Goal: Transaction & Acquisition: Purchase product/service

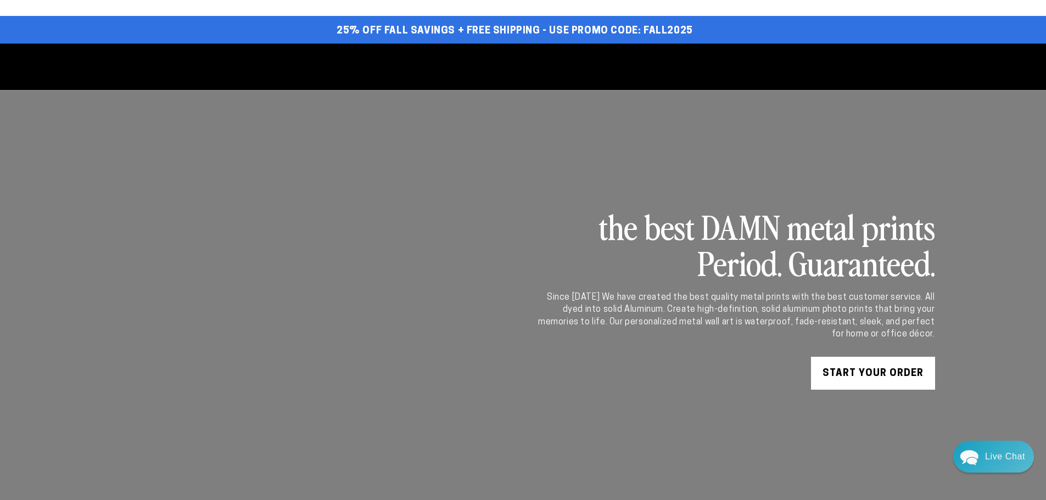
select select "**********"
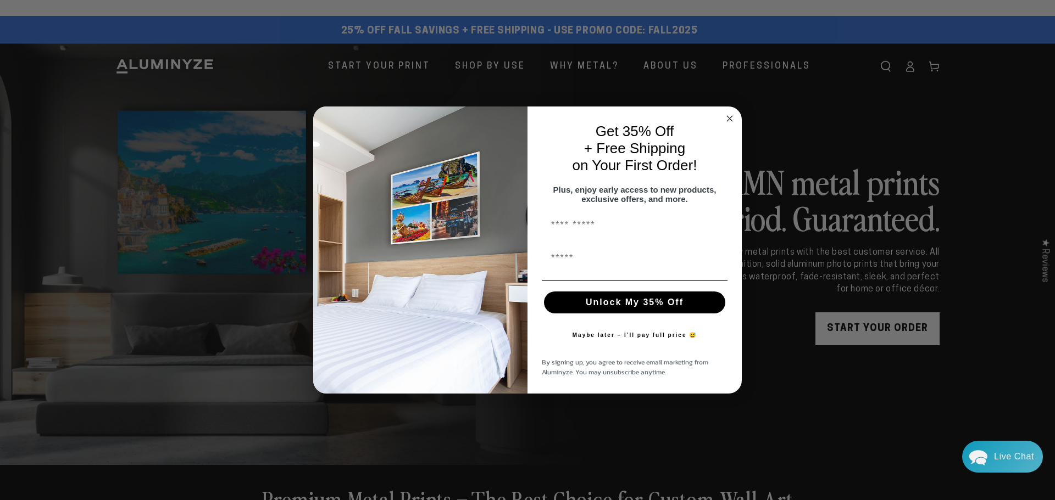
click at [729, 115] on circle "Close dialog" at bounding box center [729, 118] width 13 height 13
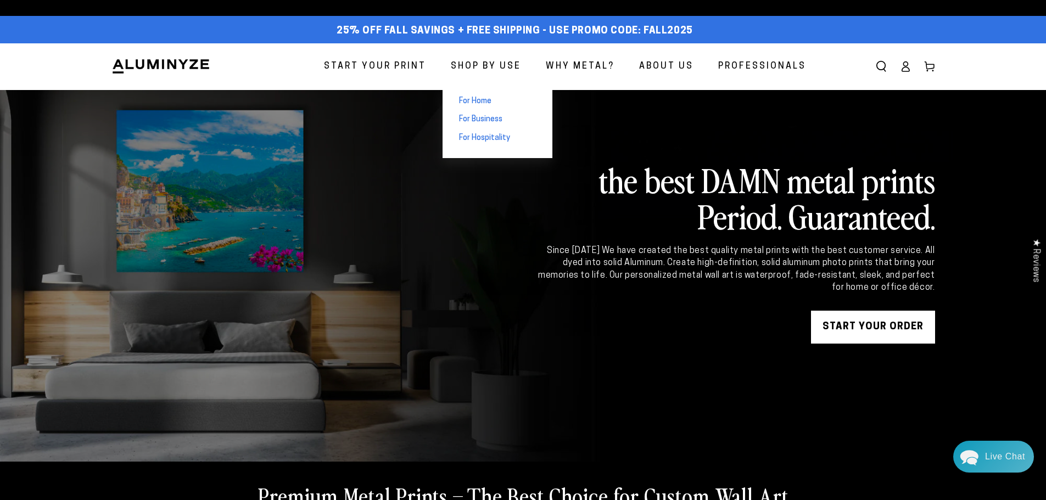
click at [482, 102] on span "For Home" at bounding box center [475, 101] width 32 height 11
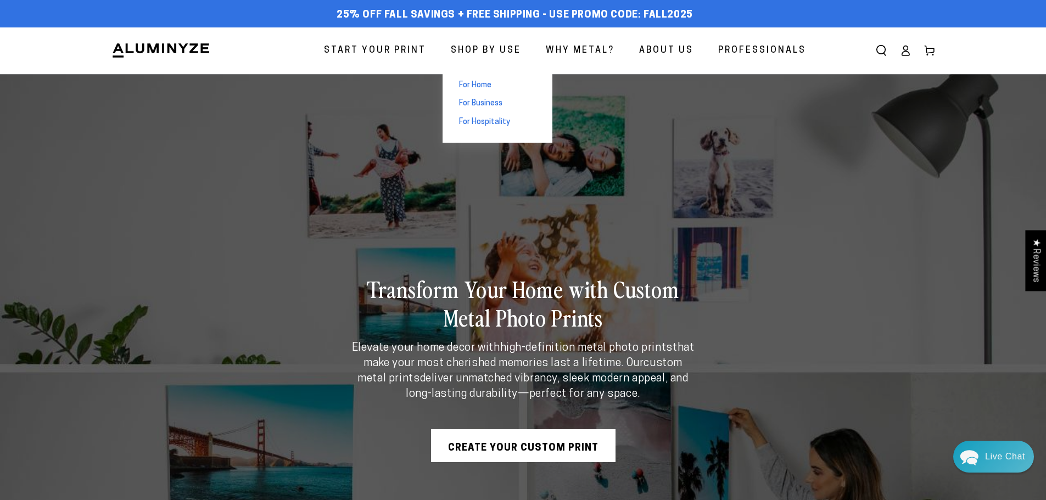
click at [486, 87] on span "For Home" at bounding box center [475, 85] width 32 height 11
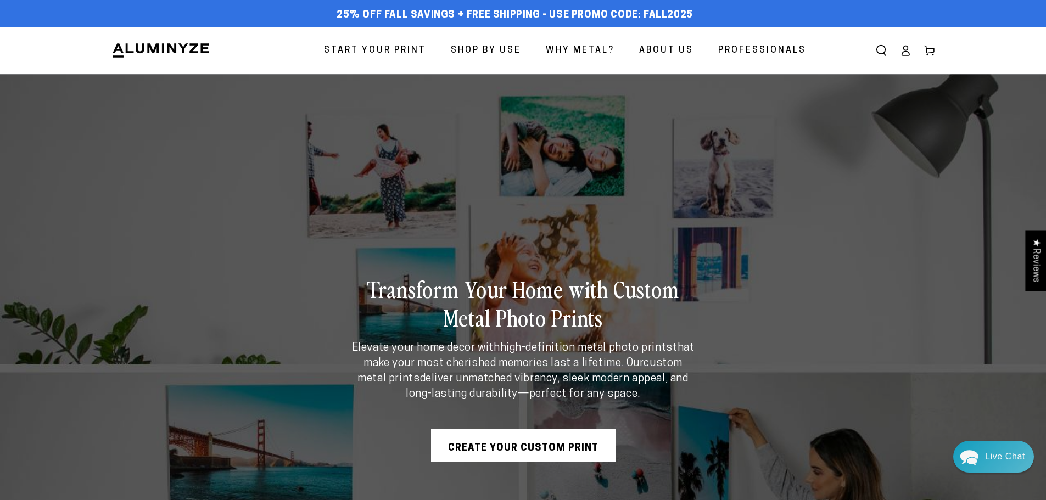
click at [366, 51] on span "Start Your Print" at bounding box center [375, 51] width 102 height 16
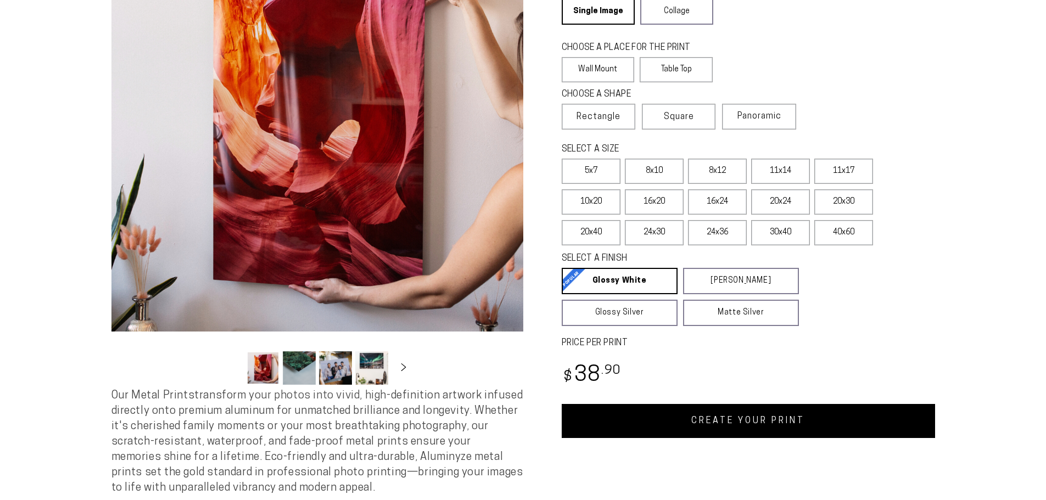
scroll to position [165, 0]
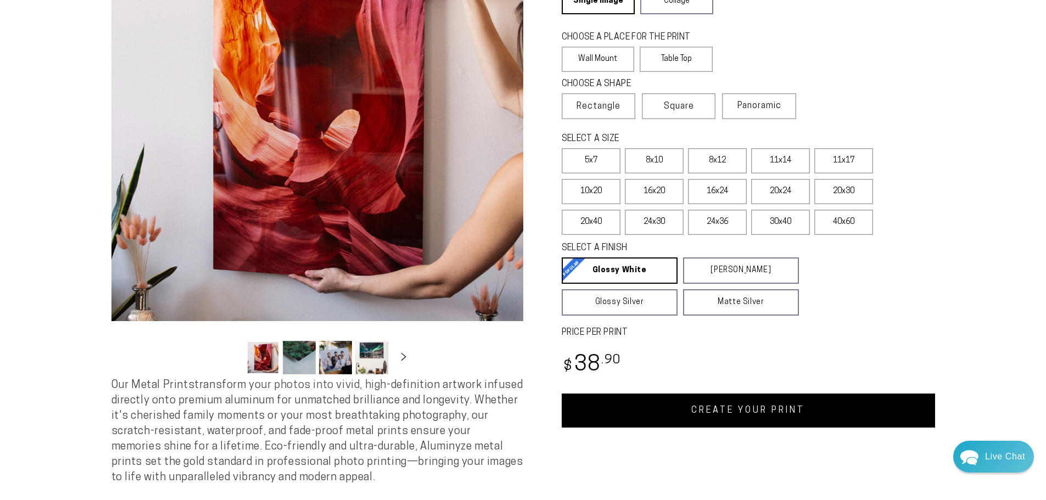
click at [740, 410] on link "CREATE YOUR PRINT" at bounding box center [749, 411] width 374 height 34
